Goal: Obtain resource: Download file/media

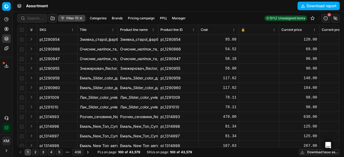
click at [303, 8] on button "Download report" at bounding box center [318, 6] width 42 height 9
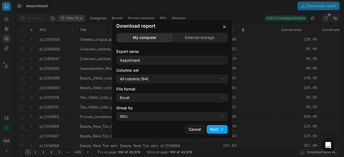
click at [212, 126] on button "Next" at bounding box center [216, 129] width 21 height 9
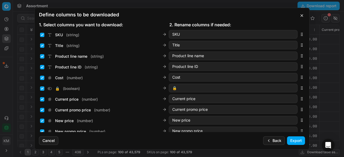
drag, startPoint x: 301, startPoint y: 143, endPoint x: 283, endPoint y: 143, distance: 18.5
click at [301, 143] on button "Export" at bounding box center [296, 140] width 18 height 9
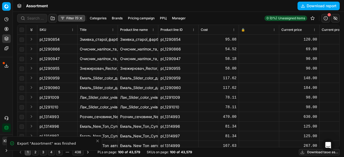
click at [10, 67] on button "Export service" at bounding box center [6, 65] width 9 height 9
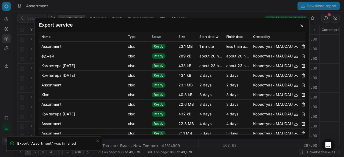
click at [292, 47] on button "button" at bounding box center [295, 46] width 6 height 6
click at [302, 27] on button "button" at bounding box center [301, 26] width 6 height 6
